Goal: Transaction & Acquisition: Purchase product/service

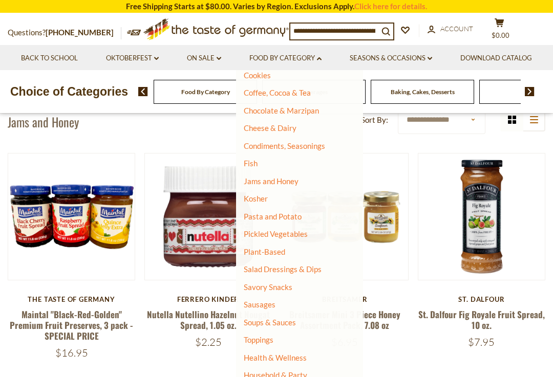
scroll to position [238, 0]
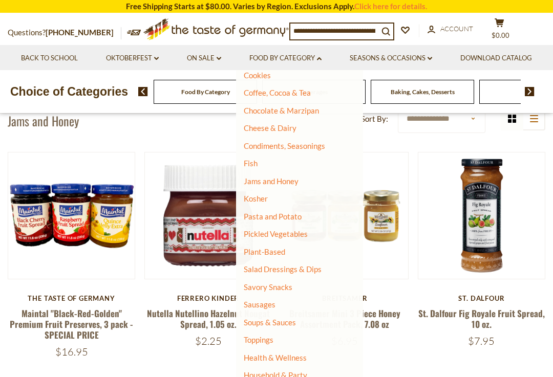
click at [358, 30] on input at bounding box center [334, 31] width 88 height 14
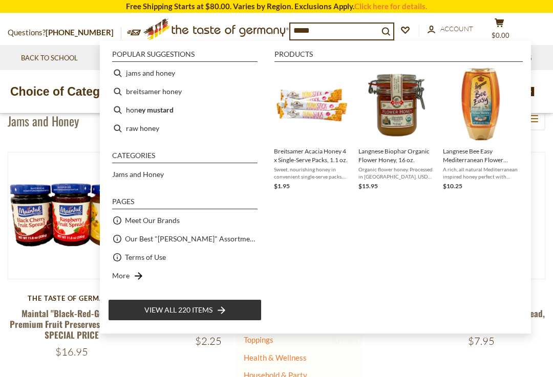
type input "*****"
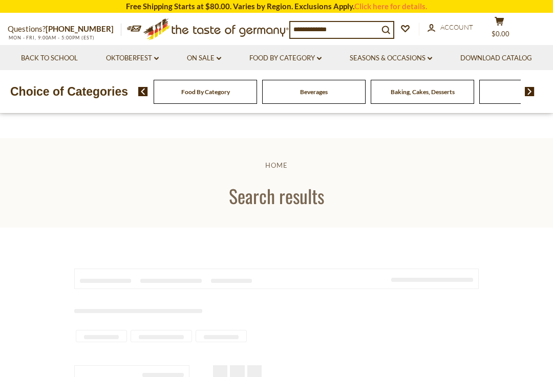
type input "*****"
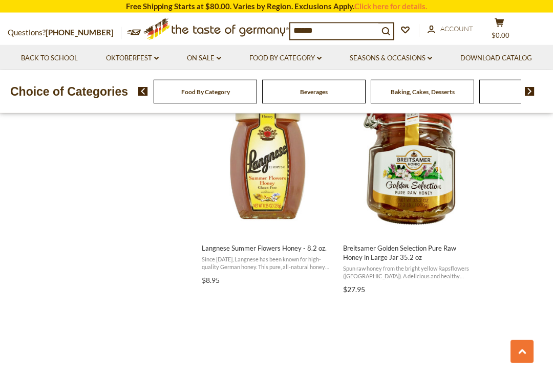
scroll to position [919, 0]
click at [430, 259] on span "Breitsamer Golden Selection Pure Raw Honey in Large Jar 35.2 oz Spun raw honey …" at bounding box center [410, 266] width 136 height 61
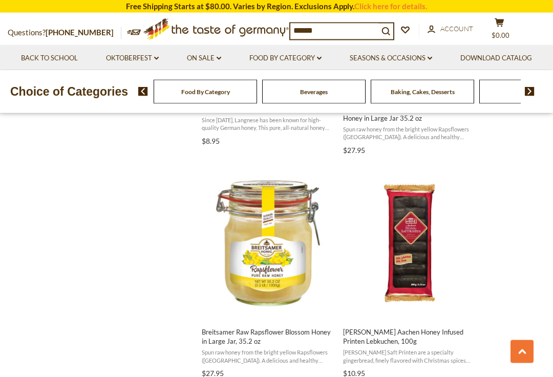
scroll to position [1058, 0]
click at [272, 252] on img "Breitsamer Raw Rapsflower Blossom Honey in Large Jar, 35.2 oz" at bounding box center [268, 244] width 136 height 136
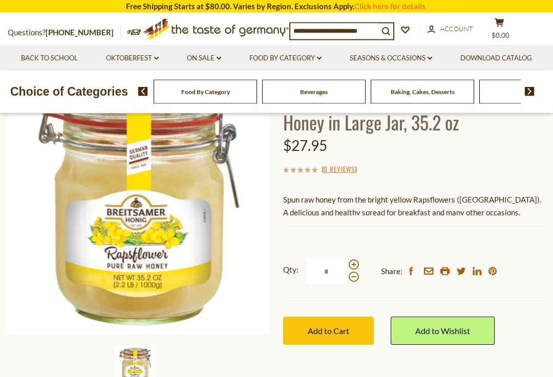
scroll to position [119, 0]
click at [332, 335] on button "Add to Cart" at bounding box center [328, 331] width 91 height 28
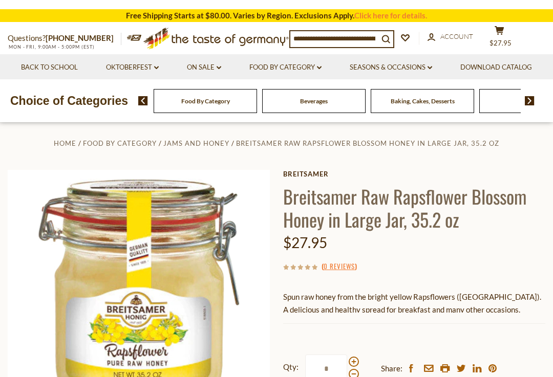
scroll to position [0, 0]
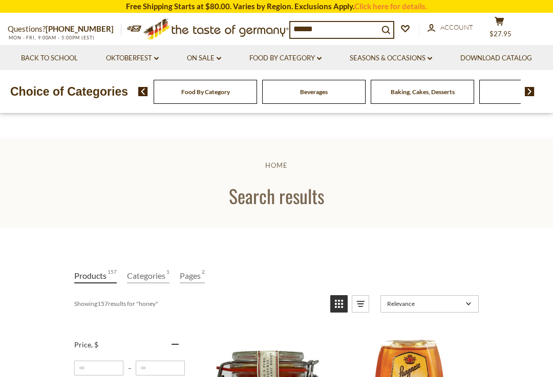
click at [221, 60] on link "On Sale dropdown_arrow" at bounding box center [204, 58] width 34 height 11
click at [218, 82] on link "All On Sale" at bounding box center [199, 84] width 37 height 9
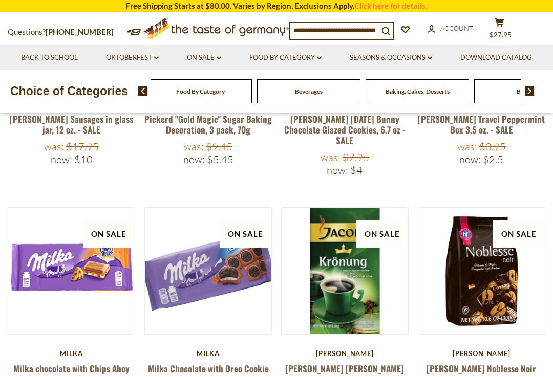
scroll to position [356, 0]
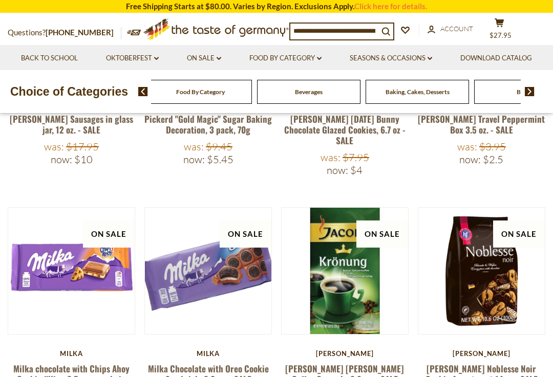
click at [218, 104] on div "Beverages" at bounding box center [199, 92] width 103 height 24
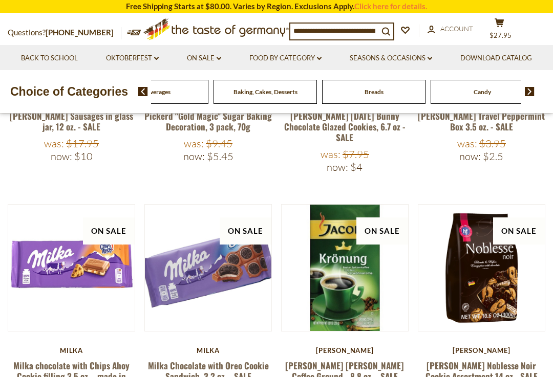
scroll to position [361, 0]
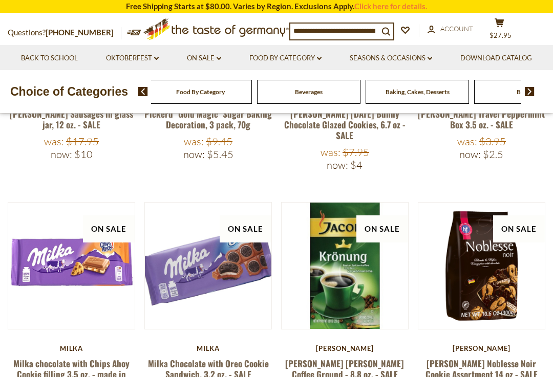
click at [204, 96] on span "Food By Category" at bounding box center [200, 92] width 49 height 8
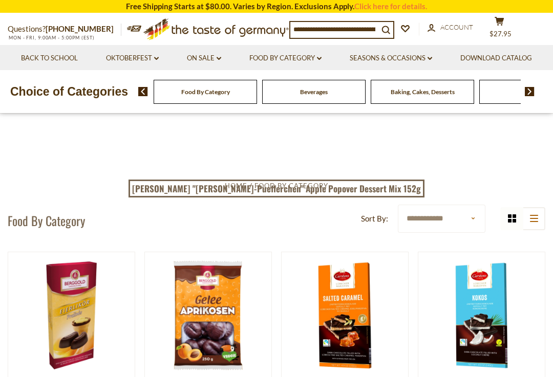
click at [322, 53] on link "Food By Category dropdown_arrow" at bounding box center [285, 58] width 72 height 11
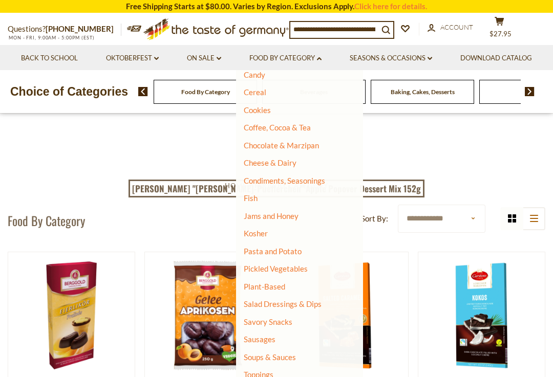
scroll to position [119, 0]
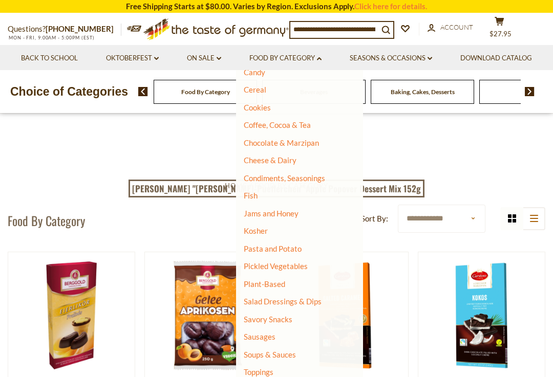
click at [299, 211] on link "Jams and Honey" at bounding box center [271, 213] width 55 height 9
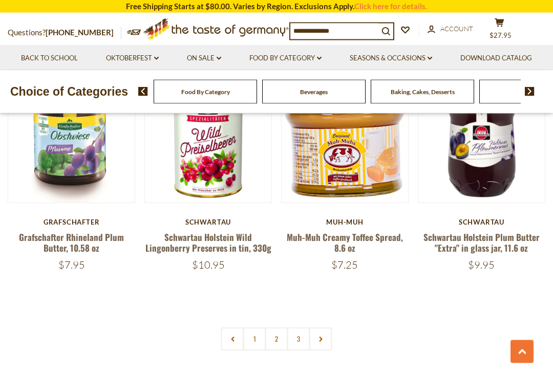
scroll to position [2169, 0]
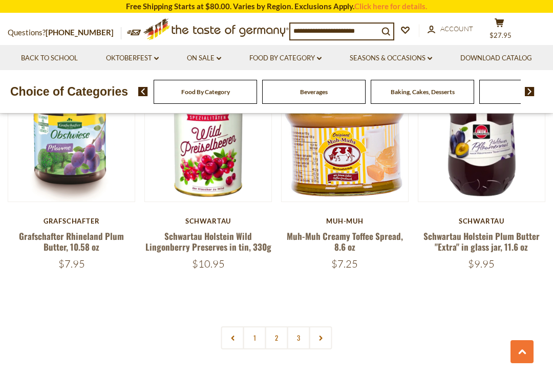
click at [280, 328] on link "2" at bounding box center [276, 338] width 23 height 23
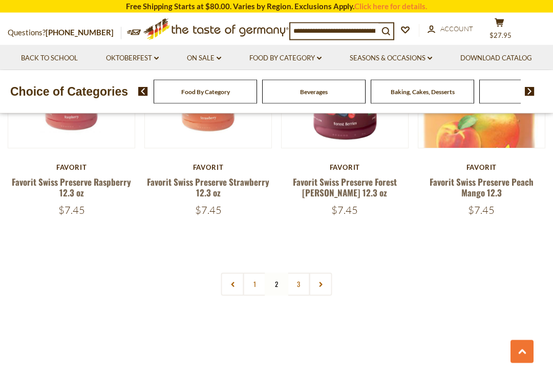
scroll to position [2204, 0]
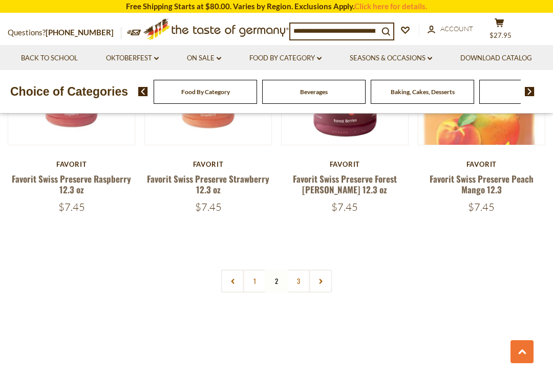
click at [301, 279] on link "3" at bounding box center [298, 281] width 23 height 23
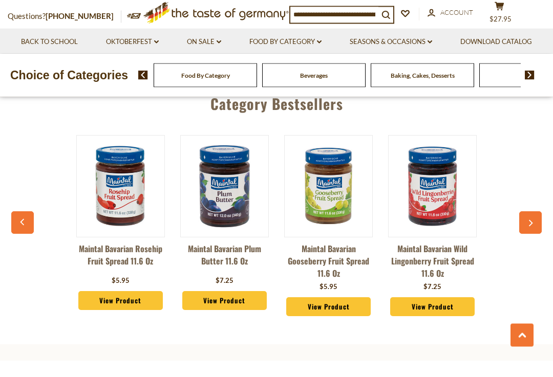
scroll to position [2267, 0]
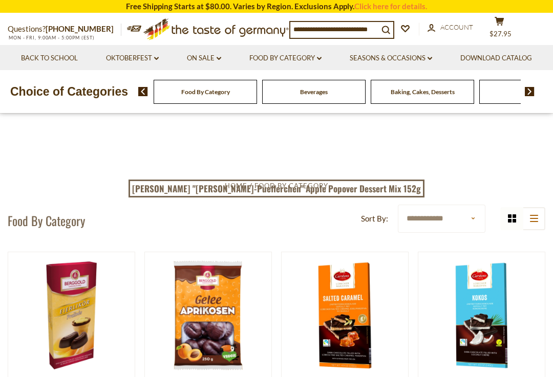
click at [322, 53] on link "Food By Category dropdown_arrow" at bounding box center [285, 58] width 72 height 11
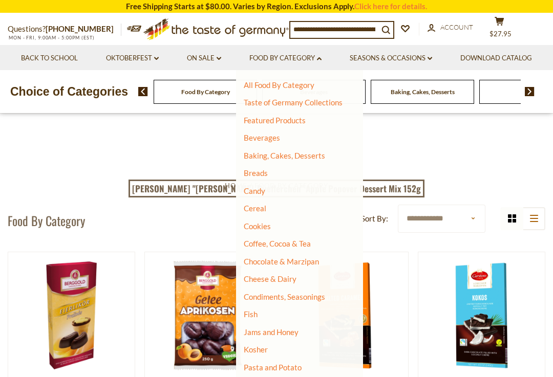
click at [343, 102] on link "Taste of Germany Collections" at bounding box center [293, 102] width 99 height 9
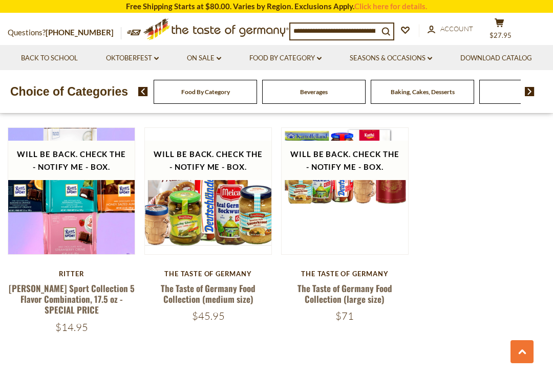
scroll to position [2148, 0]
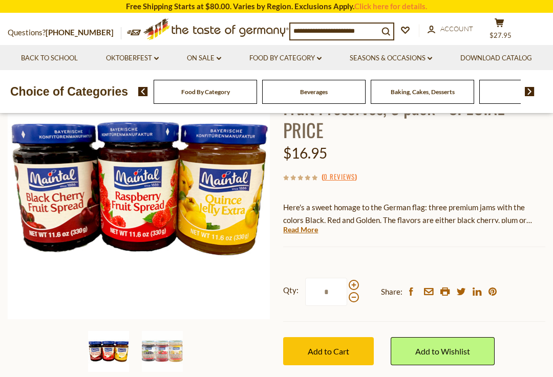
scroll to position [152, 0]
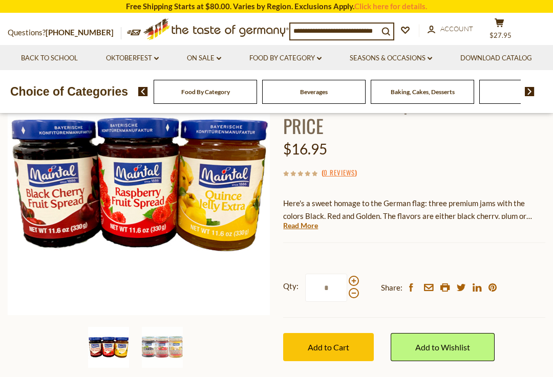
click at [167, 349] on img at bounding box center [162, 347] width 41 height 41
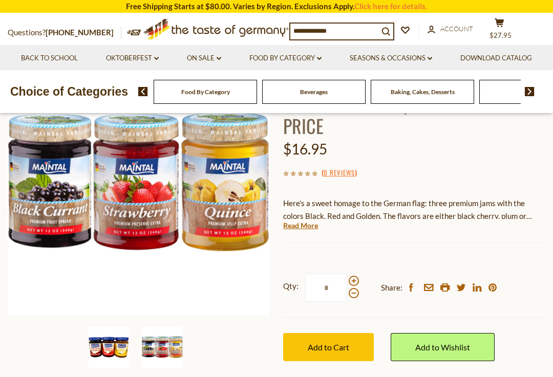
click at [114, 354] on img at bounding box center [108, 347] width 41 height 41
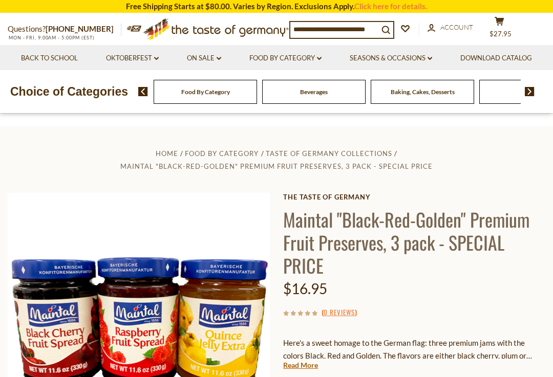
scroll to position [0, 0]
